Goal: Task Accomplishment & Management: Manage account settings

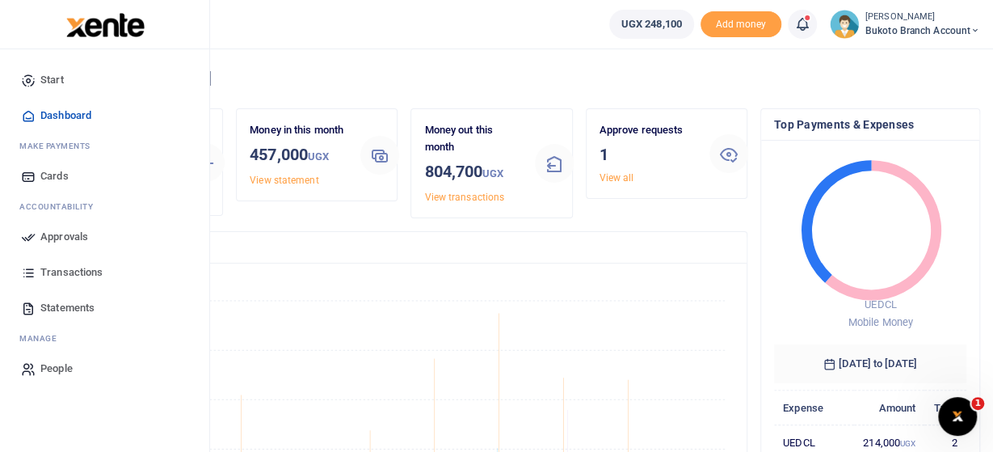
click at [77, 234] on span "Approvals" at bounding box center [64, 237] width 48 height 16
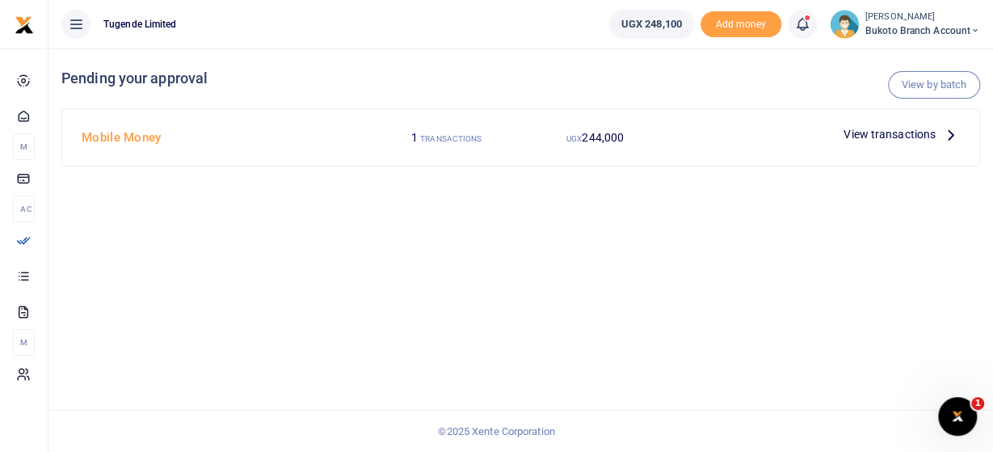
click at [948, 140] on icon at bounding box center [951, 134] width 18 height 18
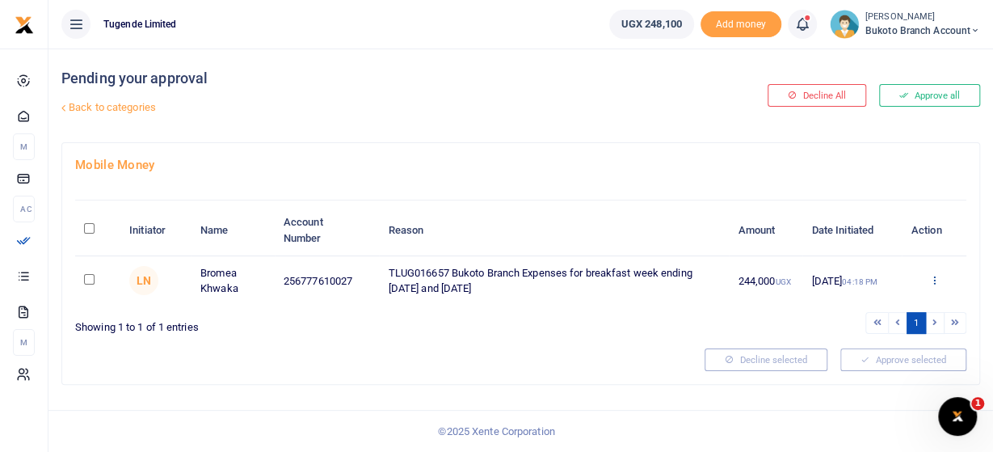
click at [933, 284] on icon at bounding box center [933, 279] width 11 height 11
click at [865, 305] on link "Approve" at bounding box center [874, 306] width 128 height 23
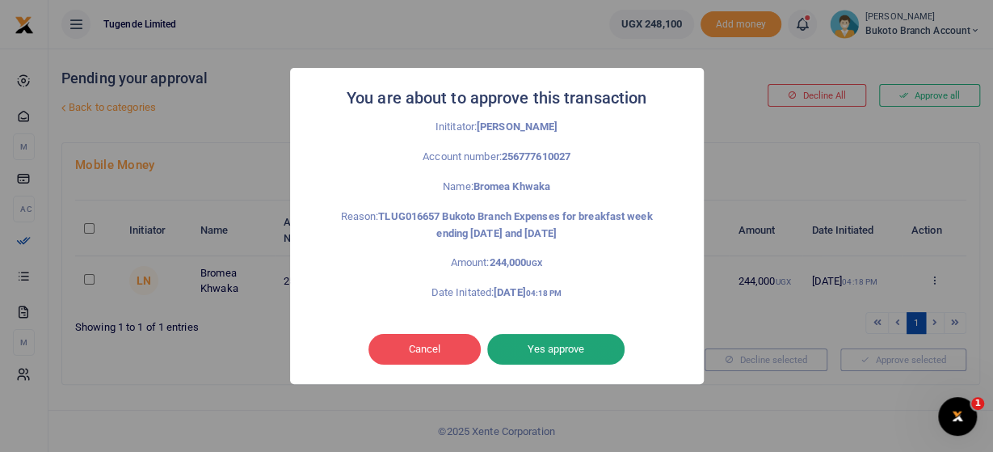
click at [573, 344] on button "Yes approve" at bounding box center [555, 349] width 137 height 31
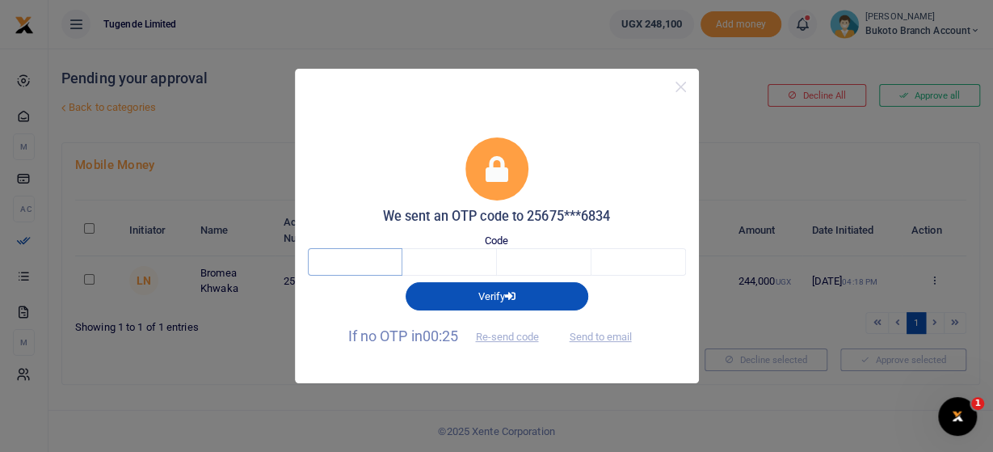
click at [362, 268] on input "text" at bounding box center [355, 261] width 95 height 27
type input "1"
type input "9"
type input "5"
